Goal: Information Seeking & Learning: Find specific fact

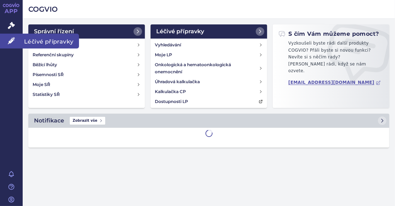
click at [9, 41] on icon at bounding box center [11, 40] width 7 height 7
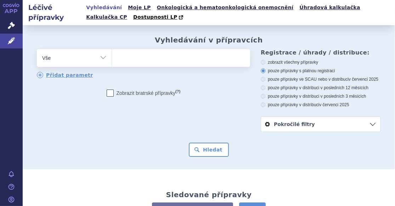
click at [161, 61] on ul at bounding box center [180, 56] width 136 height 15
click at [112, 61] on select at bounding box center [112, 58] width 0 height 18
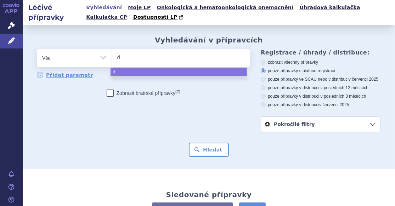
type input "di"
type input "diben"
type input "diben 2"
select select "diben 2"
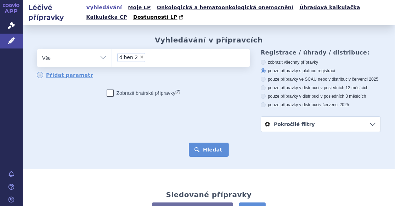
click at [206, 152] on button "Hledat" at bounding box center [209, 150] width 40 height 14
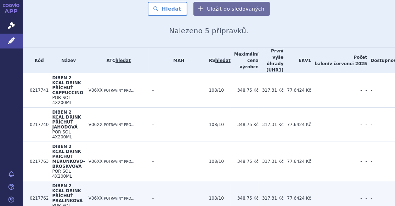
scroll to position [142, 0]
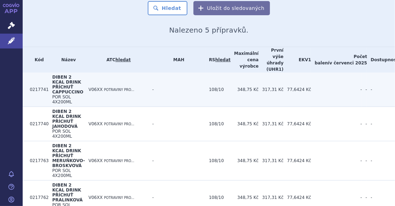
click at [72, 75] on span "DIBEN 2 KCAL DRINK PŘÍCHUŤ CAPPUCCINO" at bounding box center [67, 85] width 31 height 20
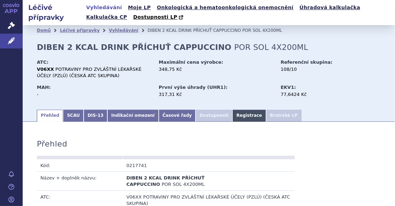
click at [233, 112] on link "Registrace" at bounding box center [249, 116] width 33 height 12
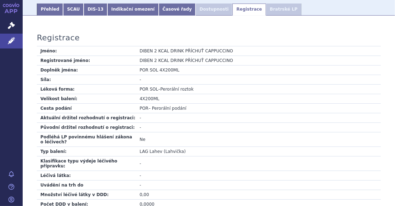
scroll to position [213, 0]
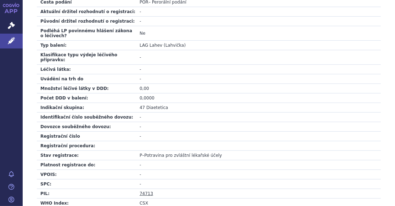
click at [146, 191] on link "74713" at bounding box center [146, 193] width 13 height 5
